Goal: Information Seeking & Learning: Learn about a topic

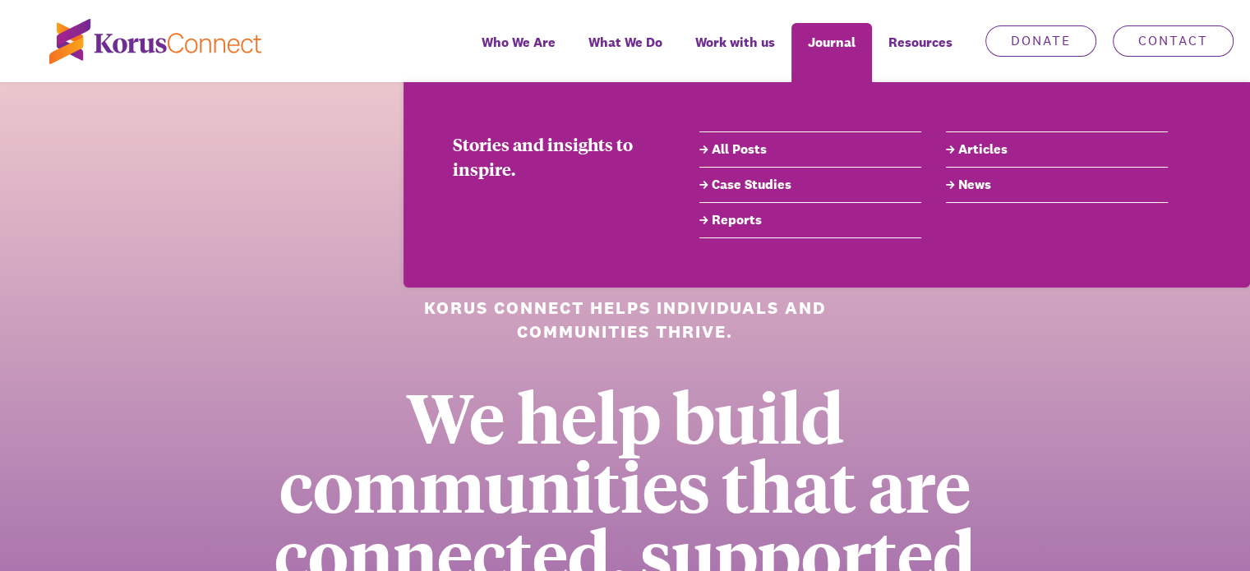
click at [733, 152] on link "All Posts" at bounding box center [810, 150] width 222 height 20
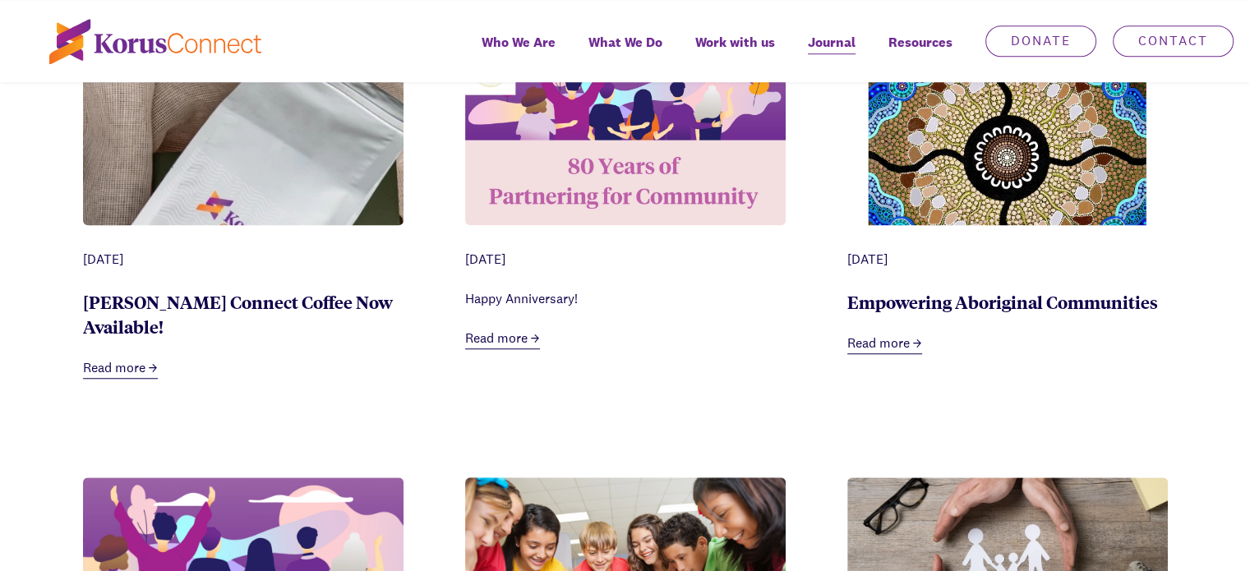
scroll to position [1315, 0]
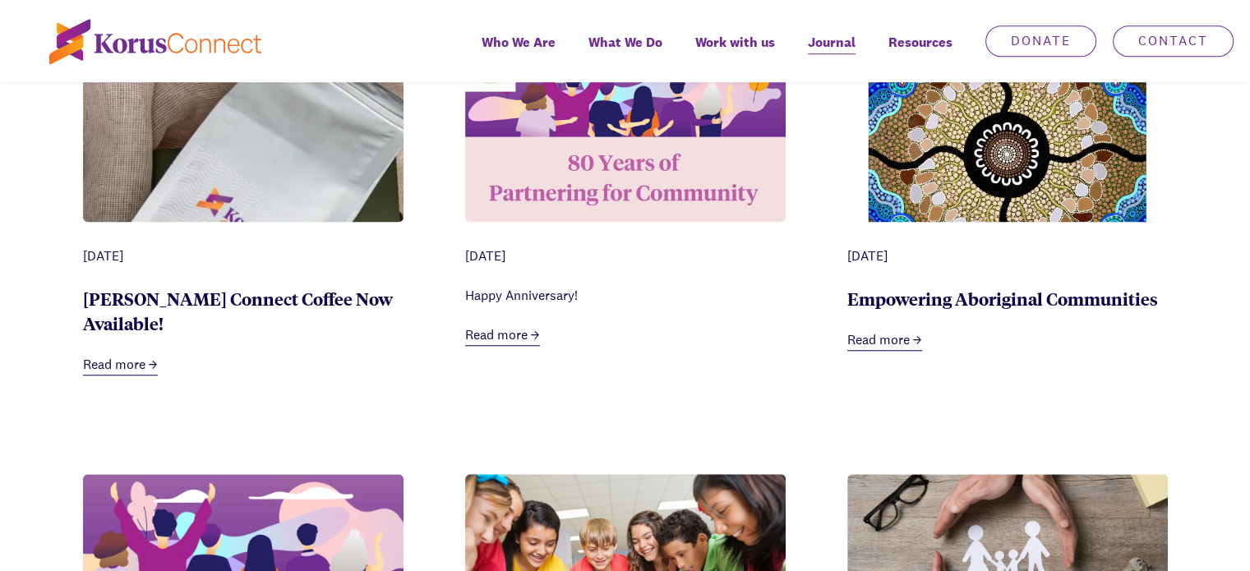
click at [499, 341] on link "Read more" at bounding box center [502, 336] width 75 height 21
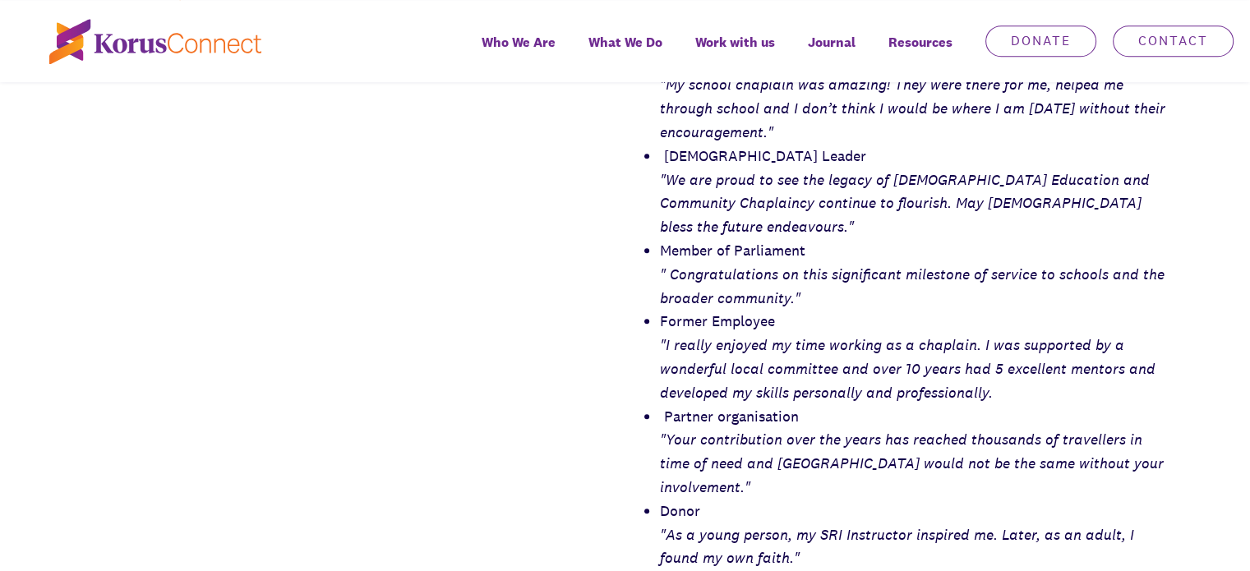
scroll to position [822, 0]
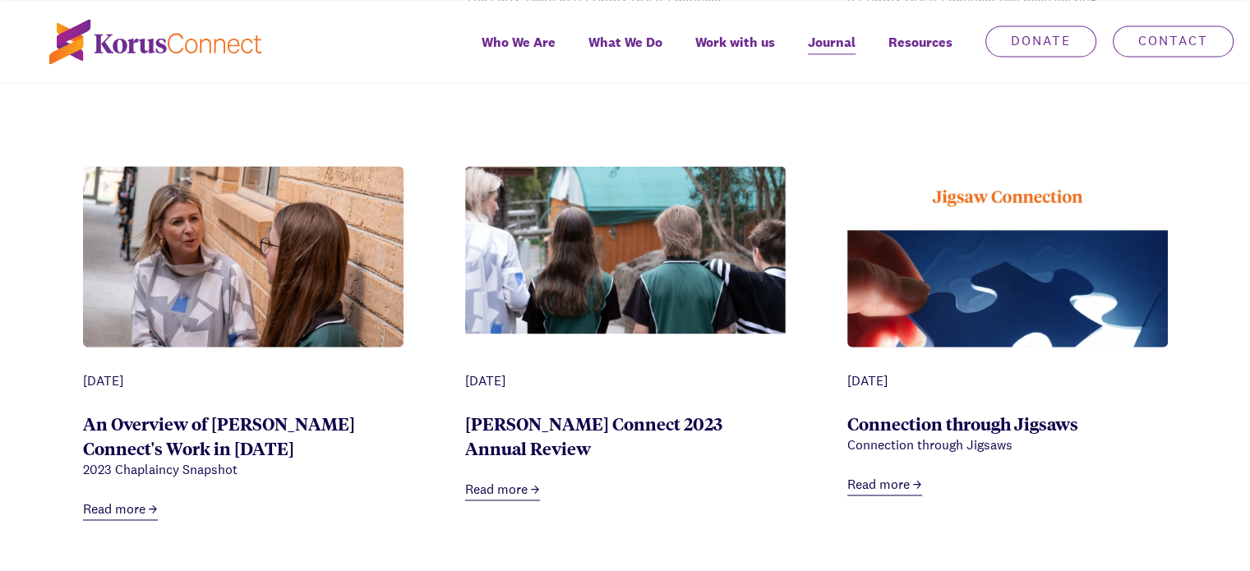
scroll to position [2548, 0]
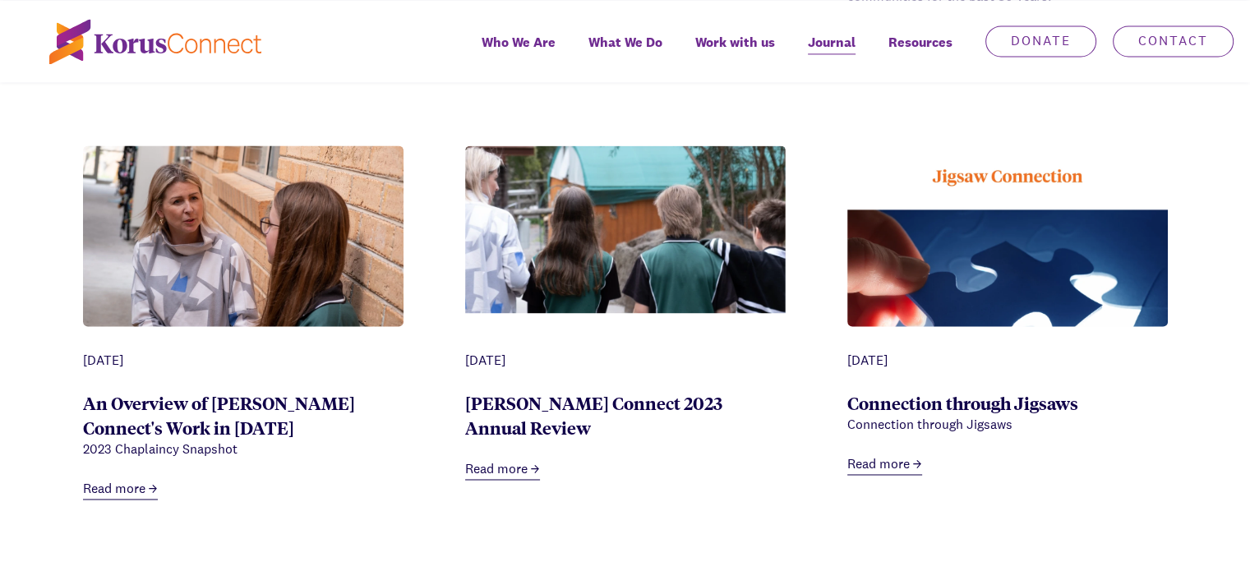
click at [271, 270] on img at bounding box center [243, 252] width 321 height 214
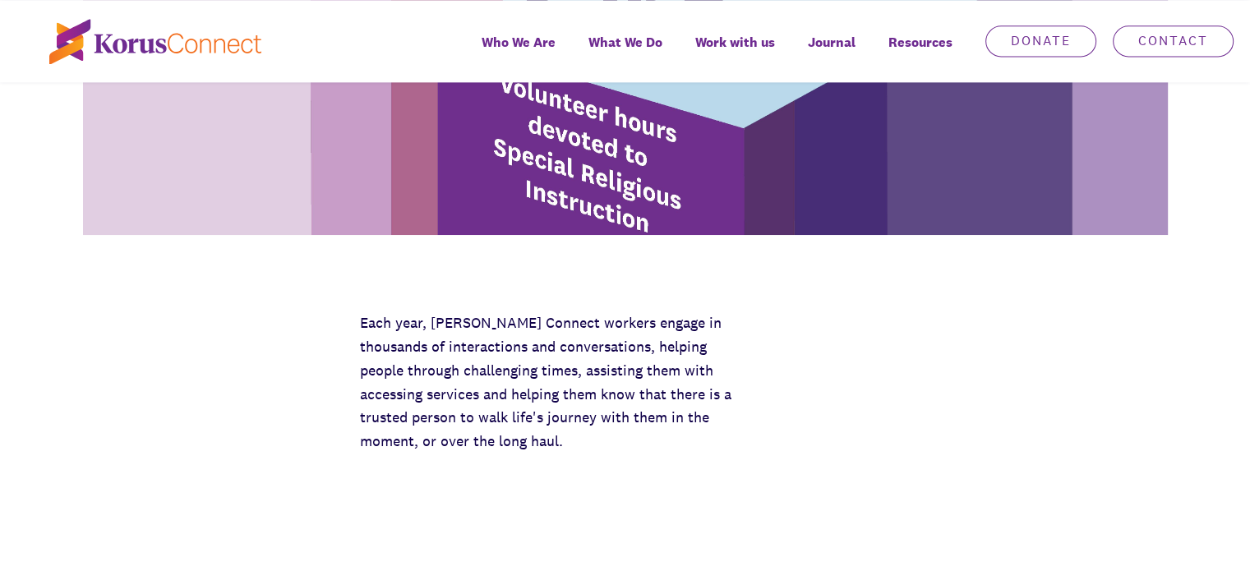
scroll to position [2466, 0]
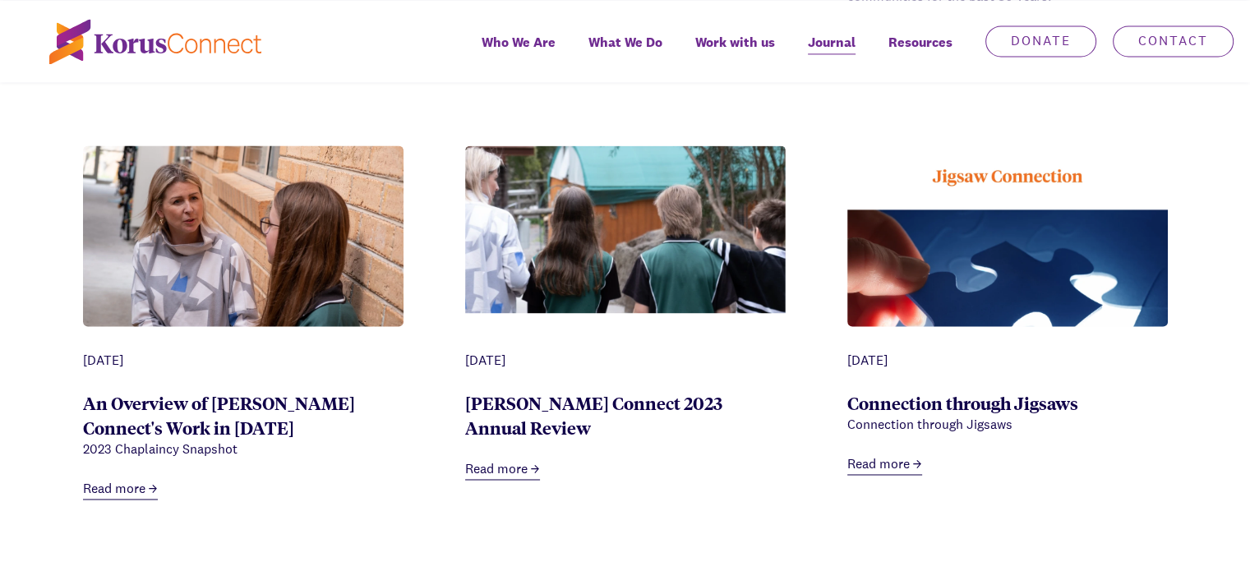
scroll to position [2466, 0]
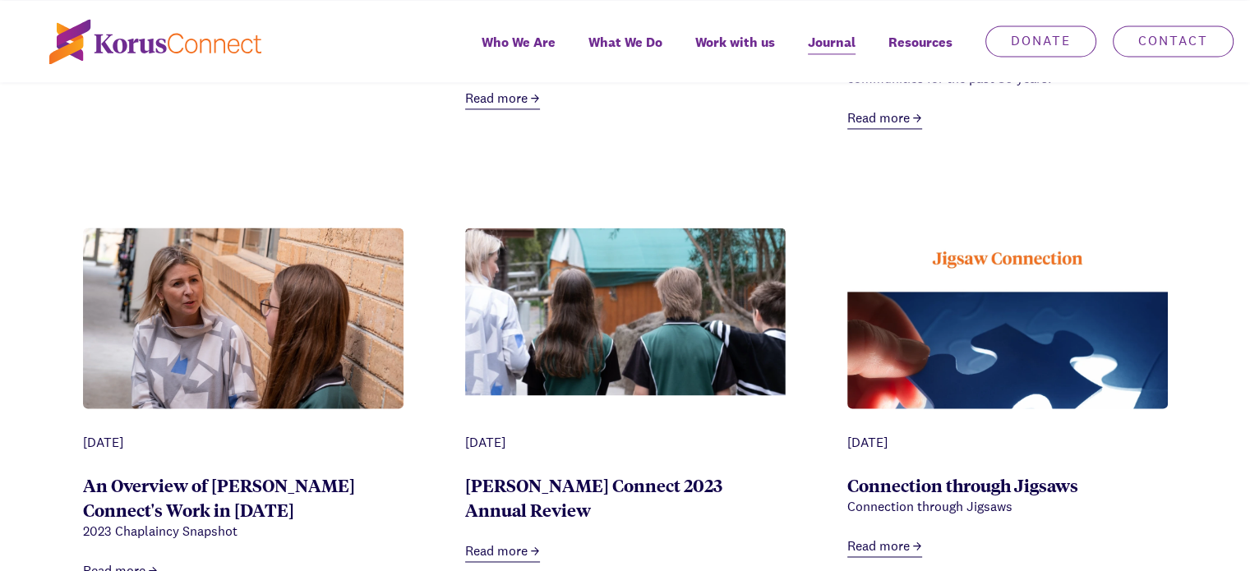
click at [989, 312] on img at bounding box center [1007, 388] width 321 height 321
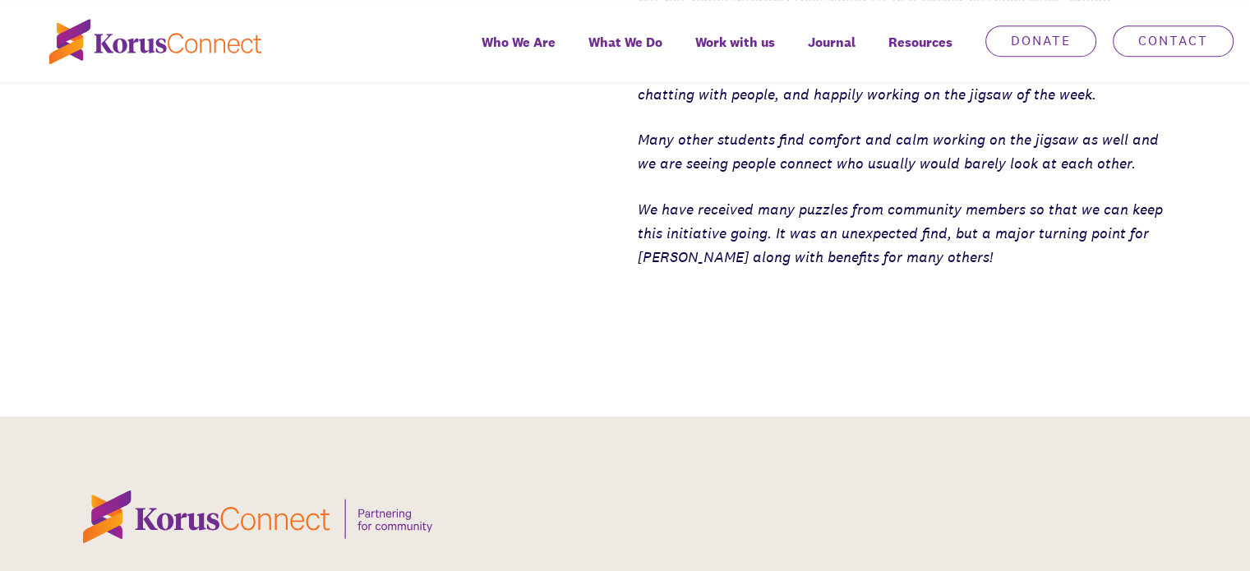
scroll to position [904, 0]
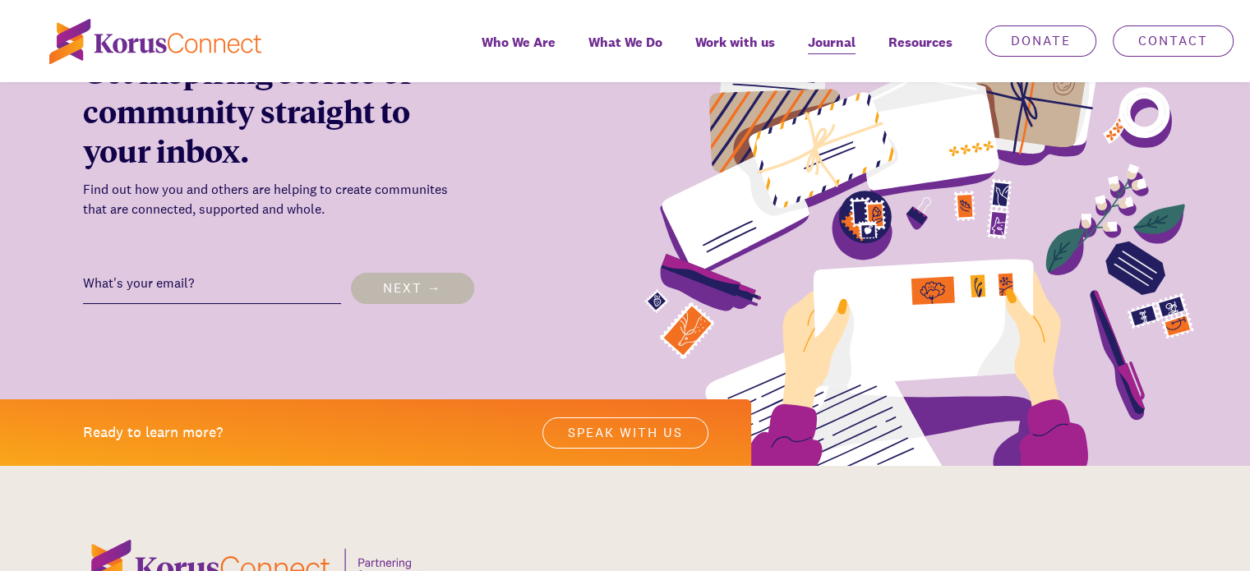
scroll to position [6411, 0]
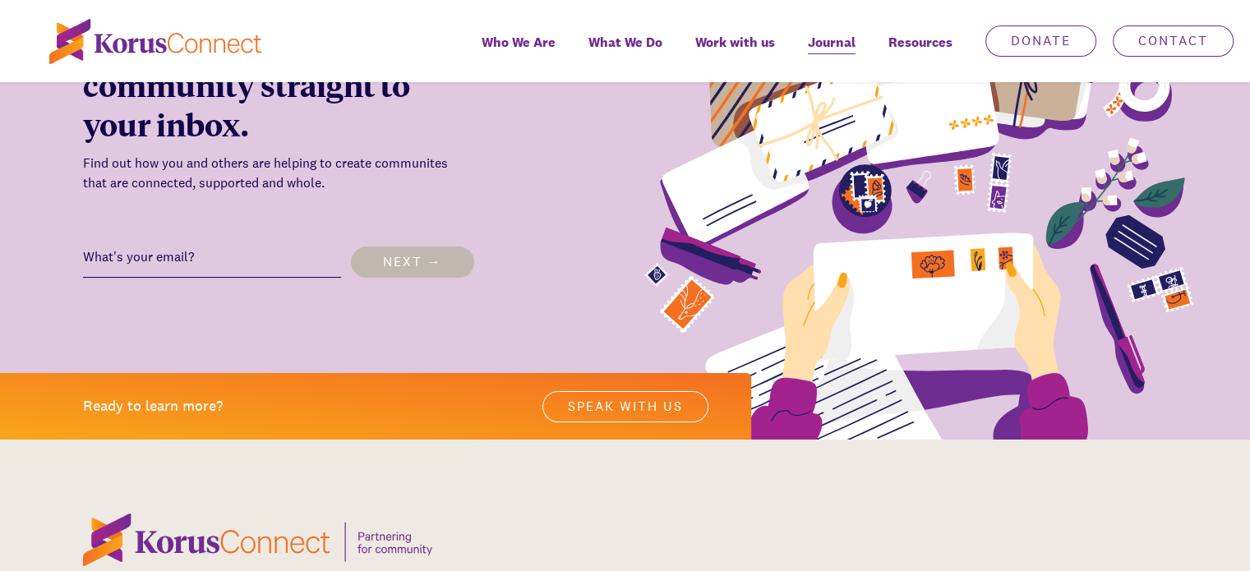
click at [83, 244] on input "email" at bounding box center [212, 258] width 258 height 40
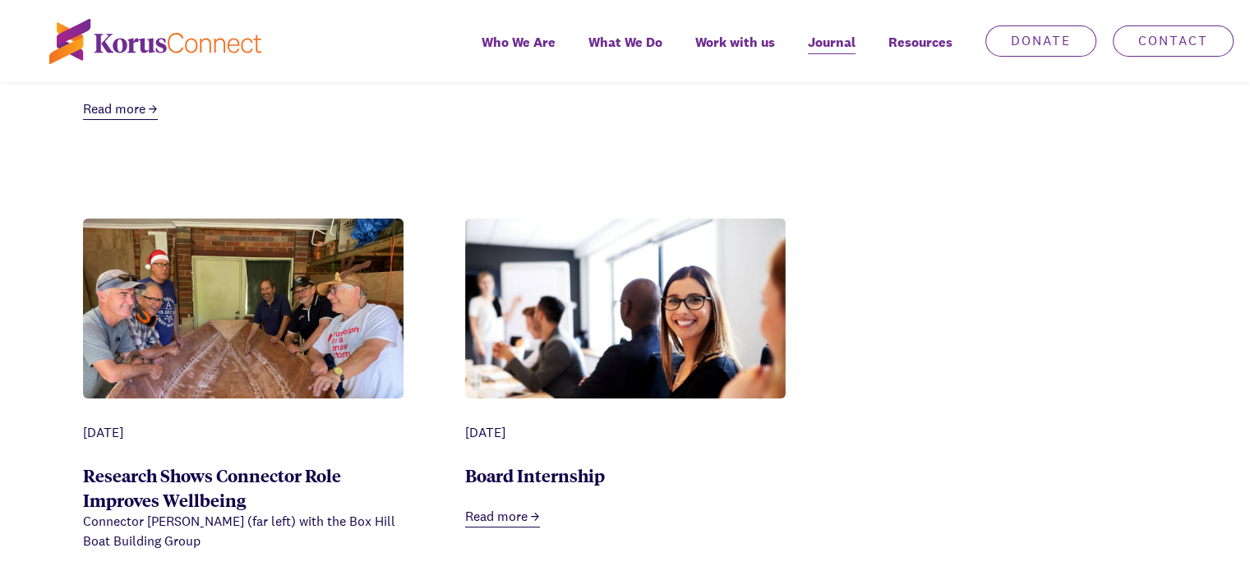
scroll to position [5836, 0]
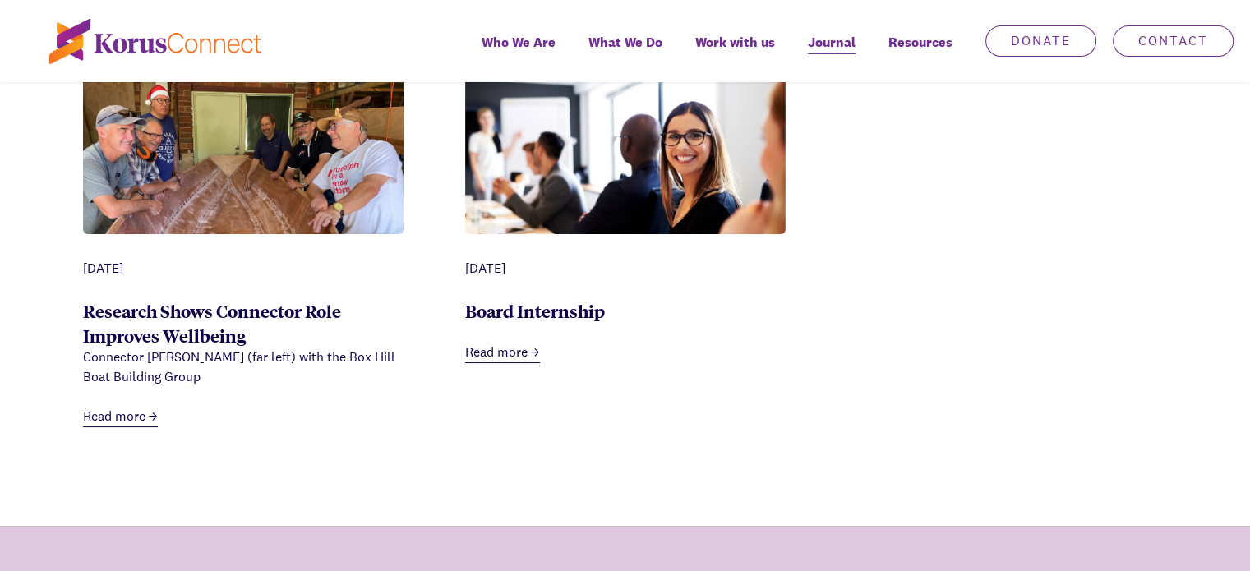
click at [569, 196] on img at bounding box center [625, 168] width 321 height 228
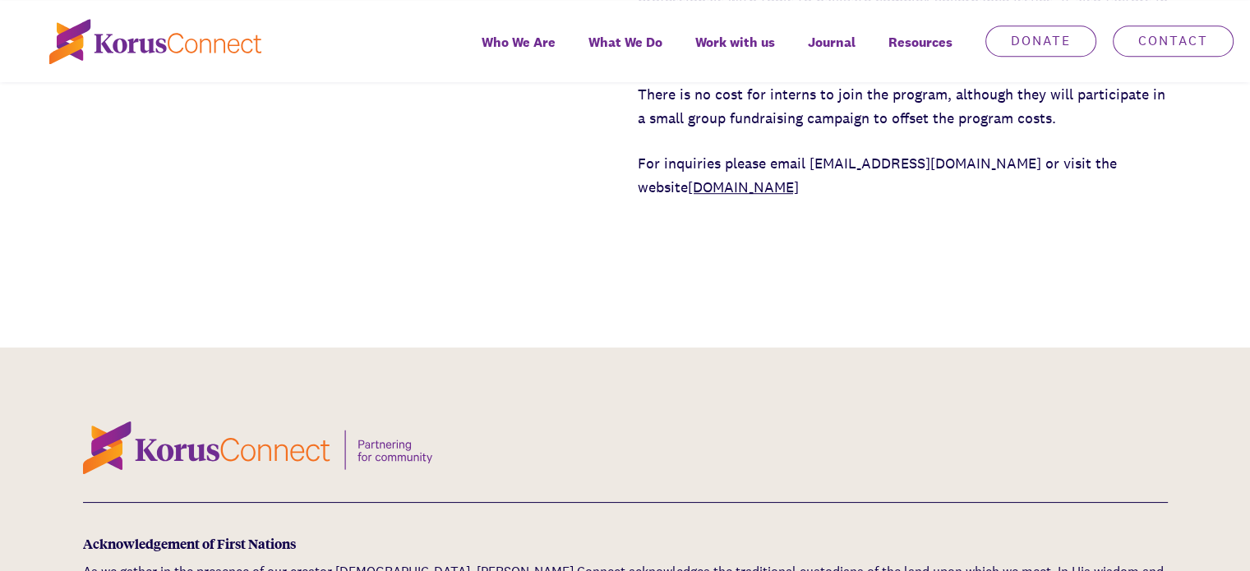
scroll to position [1151, 0]
